Goal: Task Accomplishment & Management: Use online tool/utility

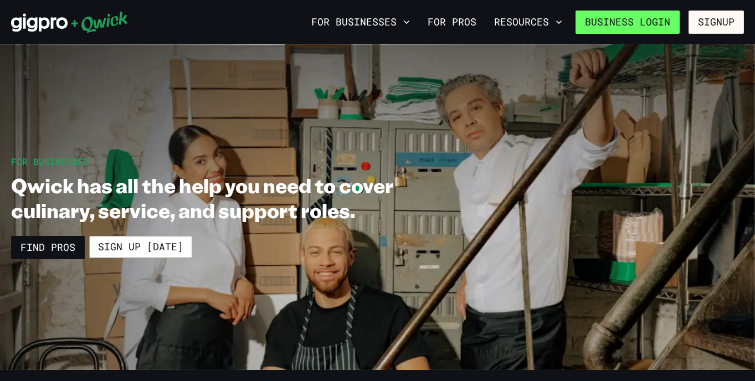
click at [667, 19] on link "Business Login" at bounding box center [628, 22] width 104 height 23
click at [636, 19] on link "Business Login" at bounding box center [628, 22] width 104 height 23
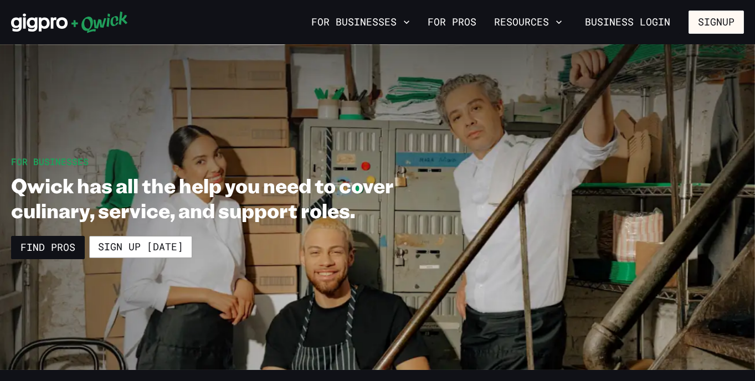
click at [54, 24] on icon at bounding box center [69, 22] width 117 height 22
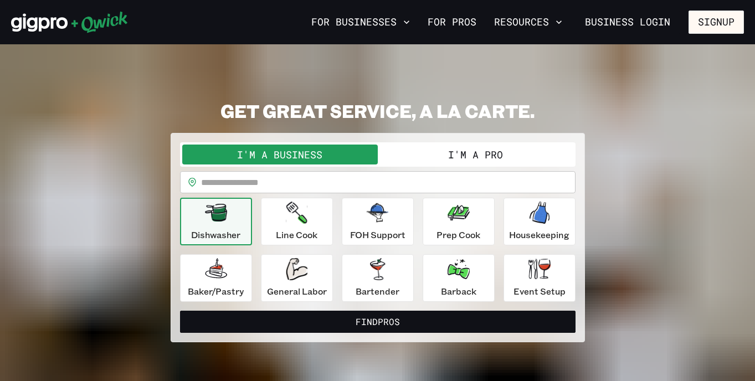
click at [216, 207] on icon "button" at bounding box center [216, 213] width 22 height 18
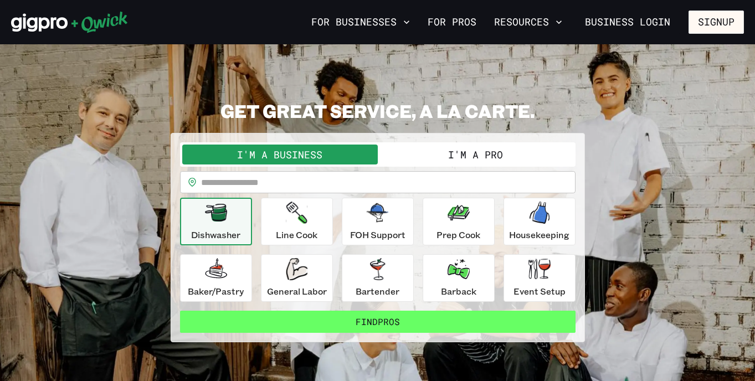
click at [360, 324] on button "Find Pros" at bounding box center [378, 322] width 396 height 22
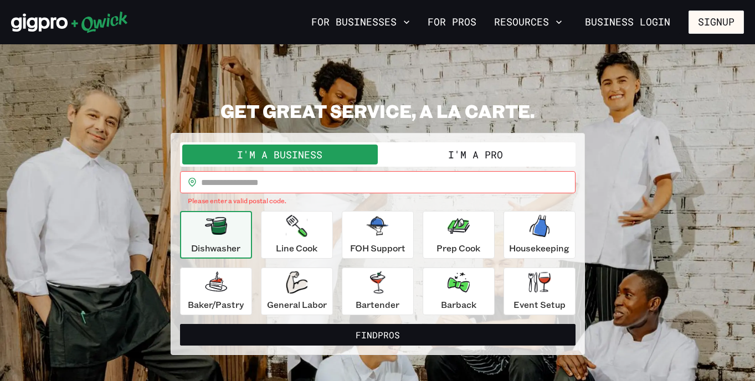
click at [279, 183] on input "text" at bounding box center [388, 182] width 375 height 22
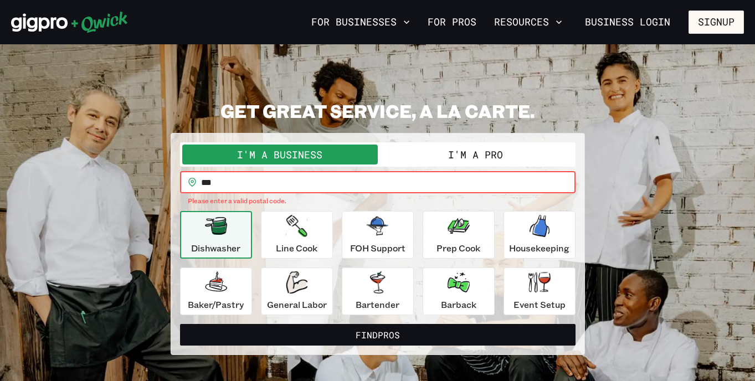
click at [346, 87] on section "**********" at bounding box center [377, 227] width 755 height 366
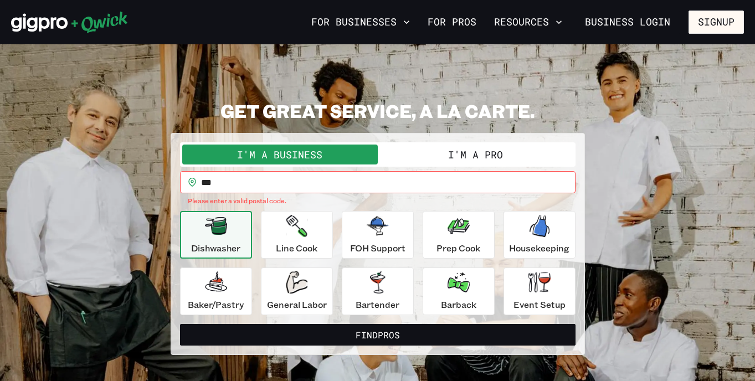
click at [283, 180] on input "***" at bounding box center [388, 182] width 375 height 22
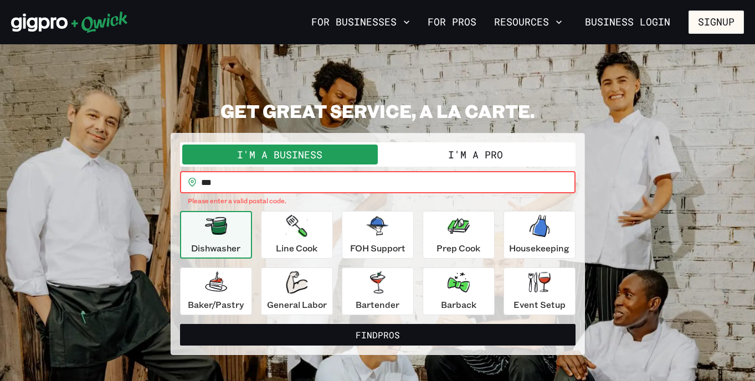
click at [314, 183] on input "***" at bounding box center [388, 182] width 375 height 22
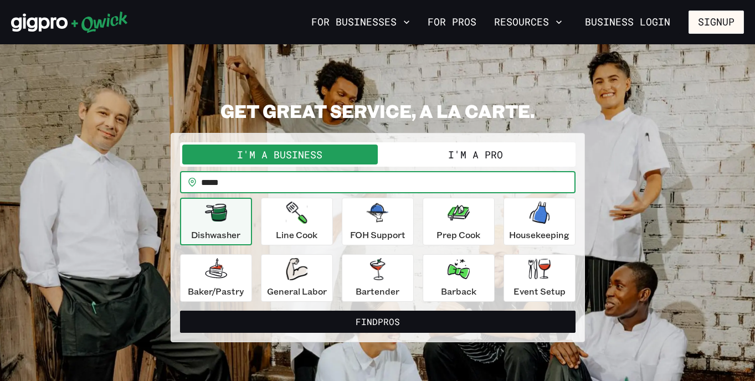
type input "*****"
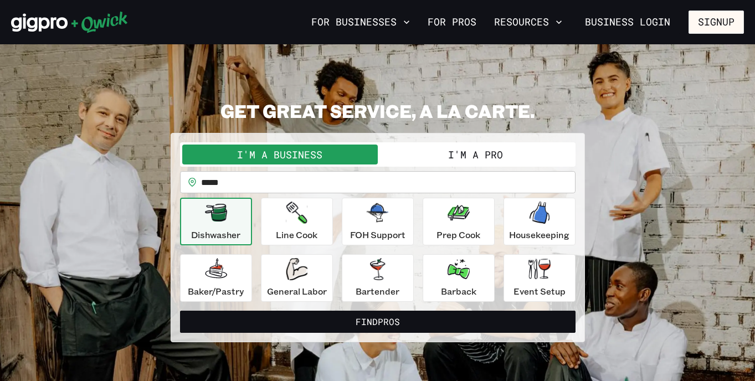
click at [237, 227] on div "Dishwasher" at bounding box center [215, 222] width 49 height 40
click at [497, 155] on button "I'm a Pro" at bounding box center [476, 155] width 196 height 20
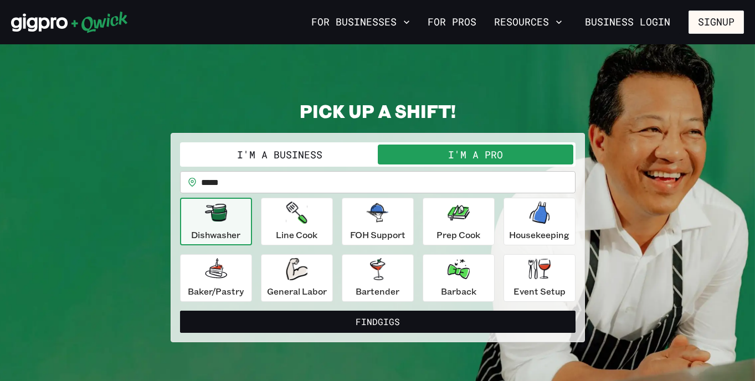
click at [362, 154] on button "I'm a Business" at bounding box center [280, 155] width 196 height 20
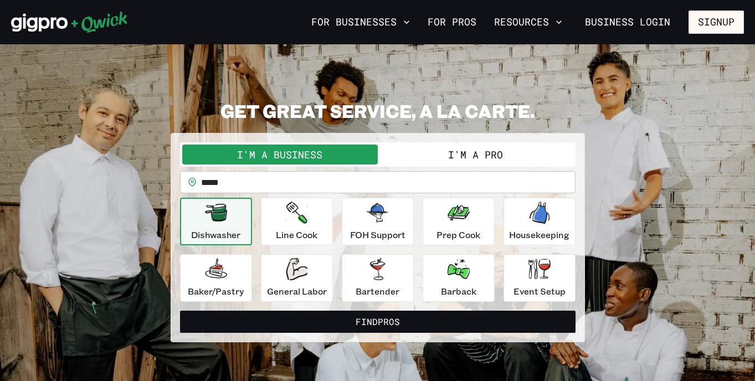
click at [429, 152] on button "I'm a Pro" at bounding box center [476, 155] width 196 height 20
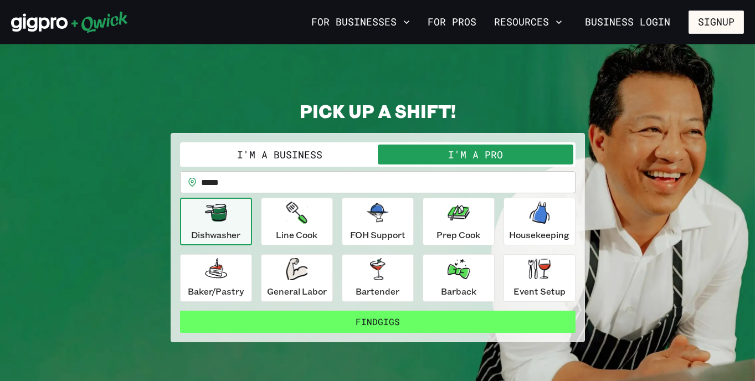
click at [411, 326] on button "Find Gigs" at bounding box center [378, 322] width 396 height 22
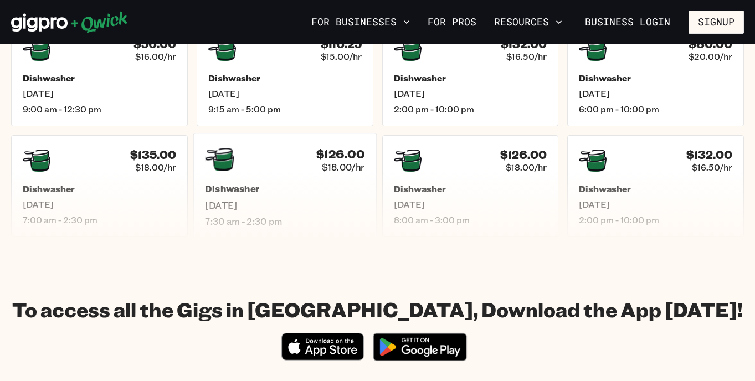
scroll to position [449, 0]
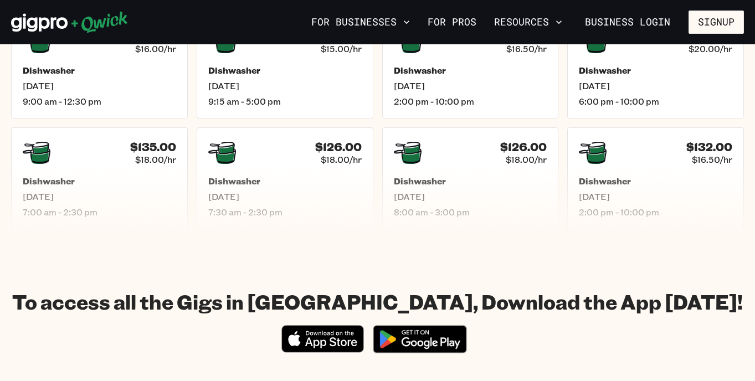
click at [321, 335] on icon "Download on the App Store" at bounding box center [322, 339] width 81 height 27
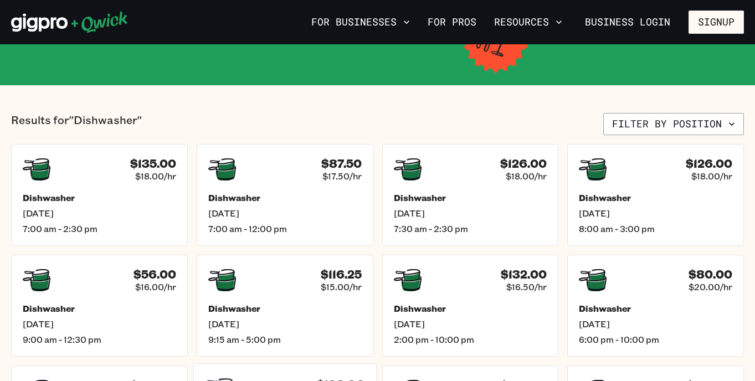
scroll to position [208, 0]
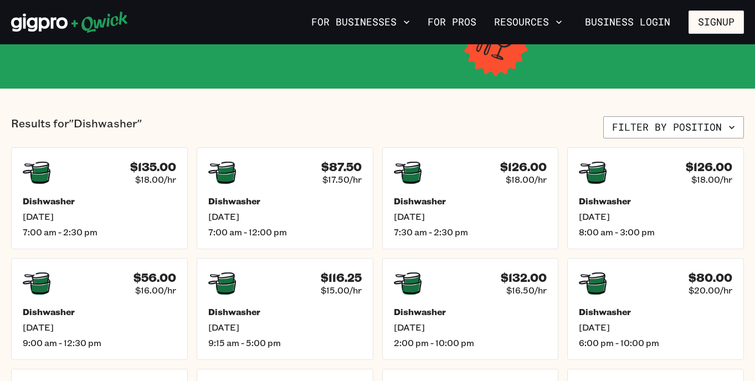
click at [617, 140] on div "Results for "Dishwasher" Filter by position $135.00 $18.00/hr Dishwasher [DATE]…" at bounding box center [377, 293] width 733 height 355
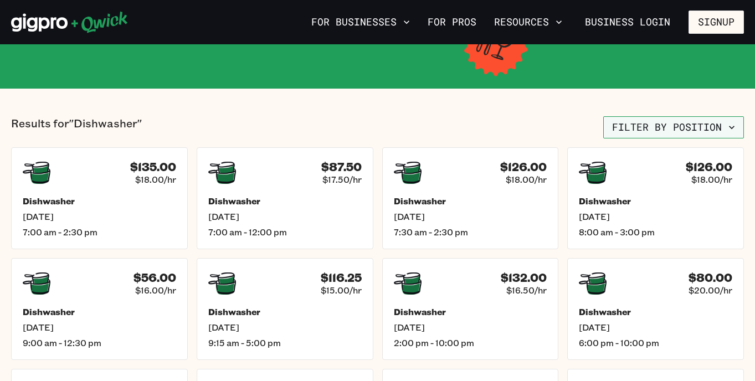
click at [634, 125] on button "Filter by position" at bounding box center [673, 127] width 141 height 22
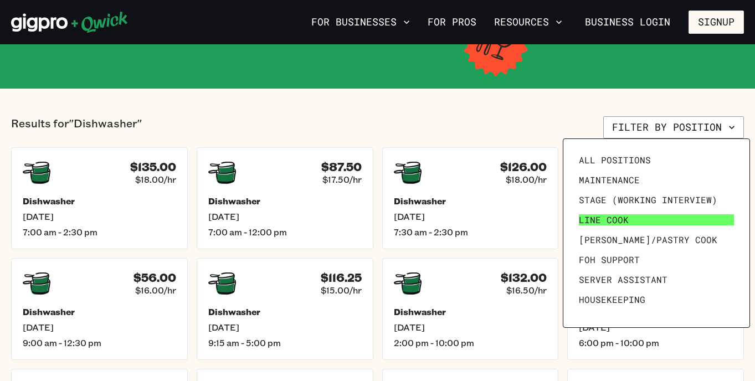
scroll to position [153, 0]
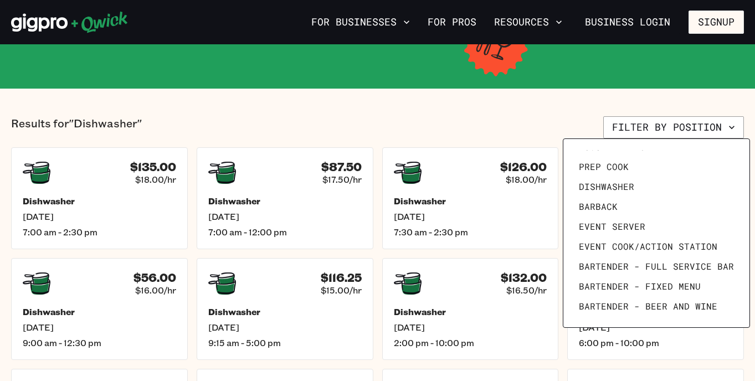
click at [551, 112] on div at bounding box center [377, 190] width 755 height 381
